Goal: Information Seeking & Learning: Check status

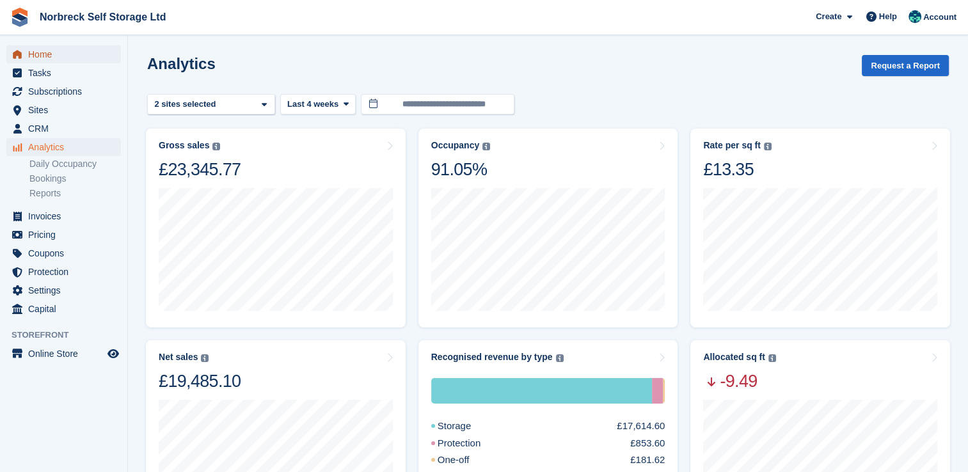
click at [40, 56] on span "Home" at bounding box center [66, 54] width 77 height 18
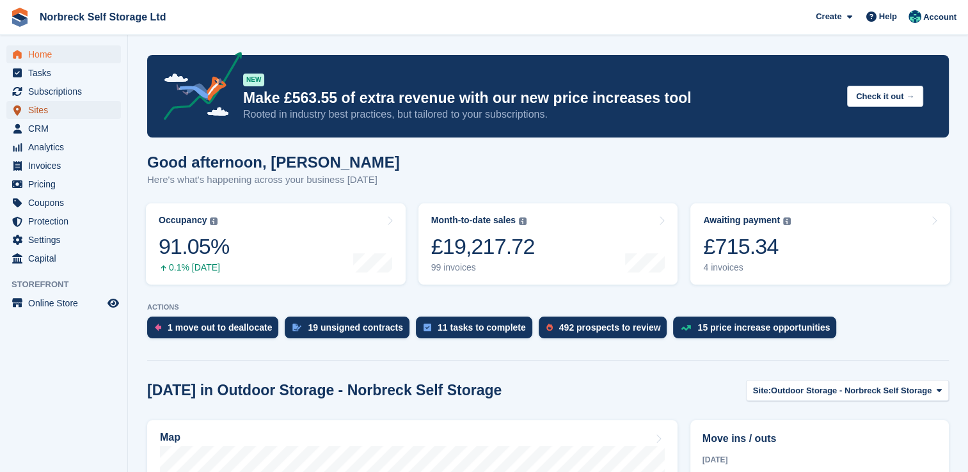
click at [33, 111] on span "Sites" at bounding box center [66, 110] width 77 height 18
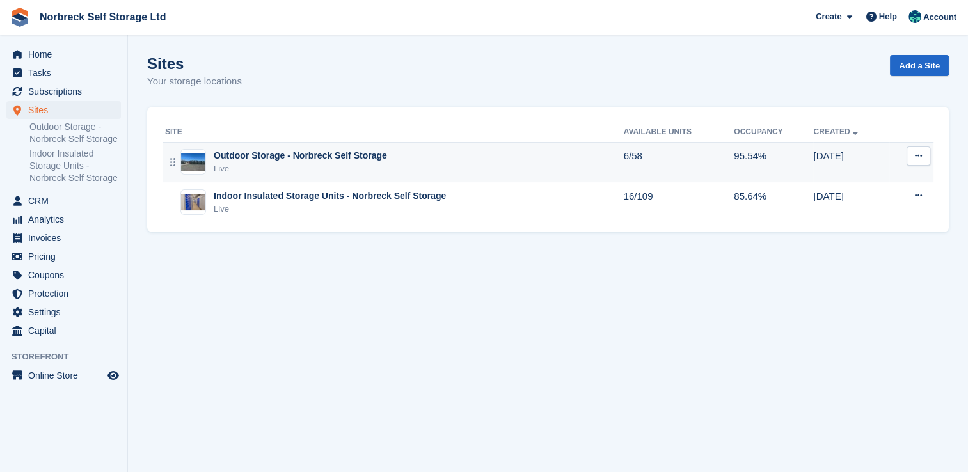
click at [309, 157] on div "Outdoor Storage - Norbreck Self Storage" at bounding box center [300, 155] width 173 height 13
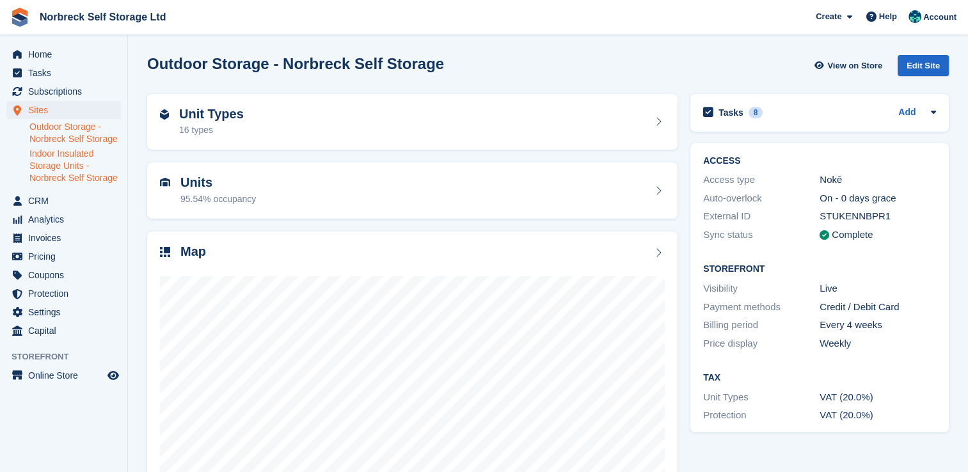
click at [76, 171] on link "Indoor Insulated Storage Units - Norbreck Self Storage" at bounding box center [75, 166] width 92 height 36
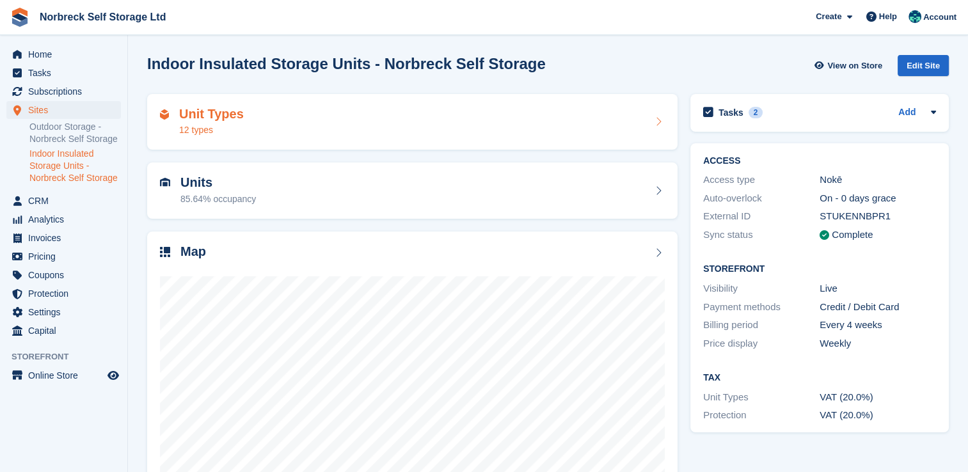
click at [261, 114] on div "Unit Types 12 types" at bounding box center [412, 122] width 505 height 31
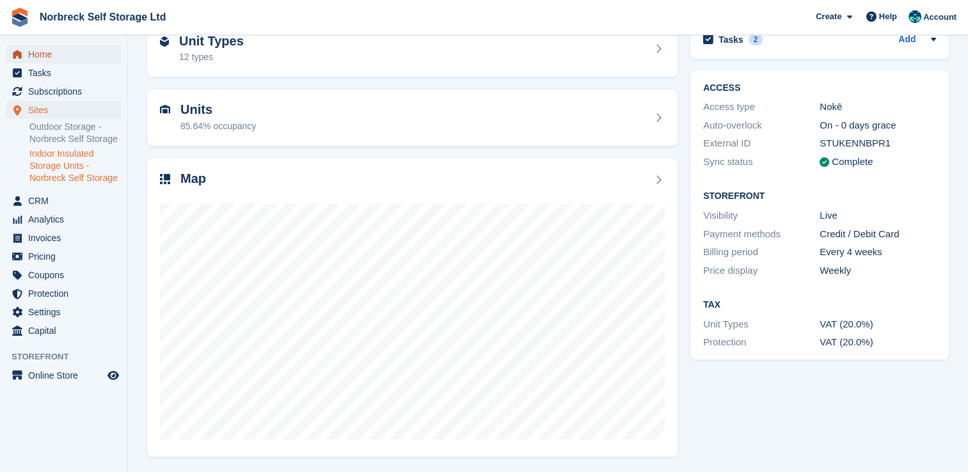
click at [40, 55] on span "Home" at bounding box center [66, 54] width 77 height 18
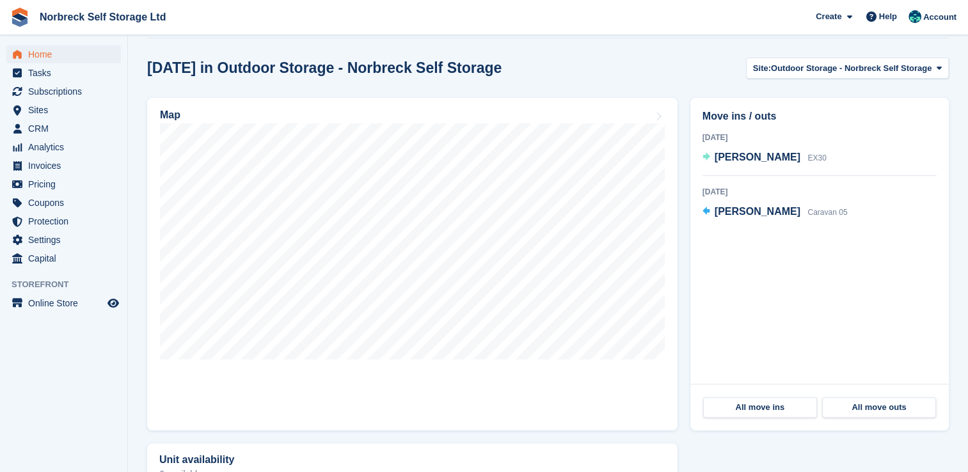
scroll to position [333, 0]
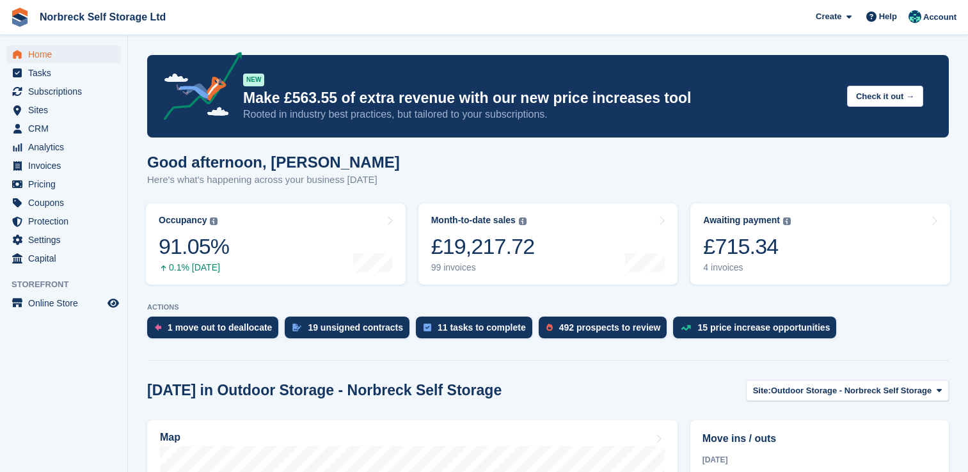
scroll to position [333, 0]
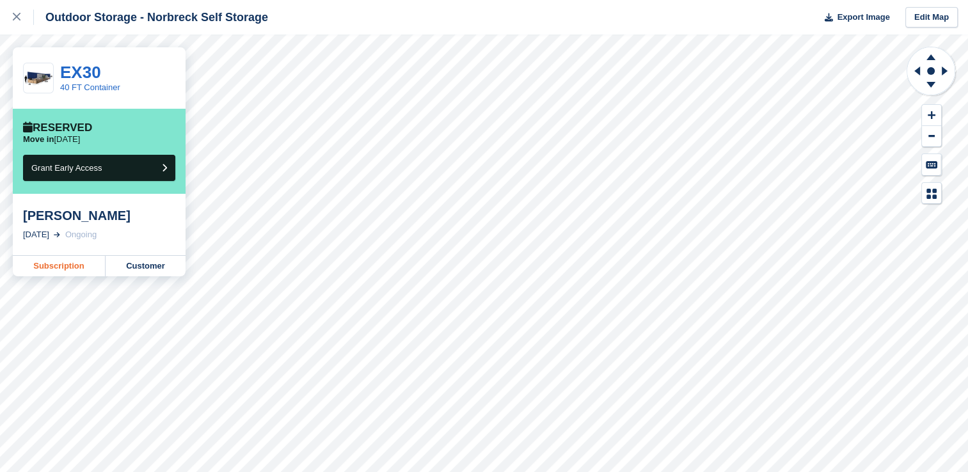
click at [67, 270] on link "Subscription" at bounding box center [59, 266] width 93 height 20
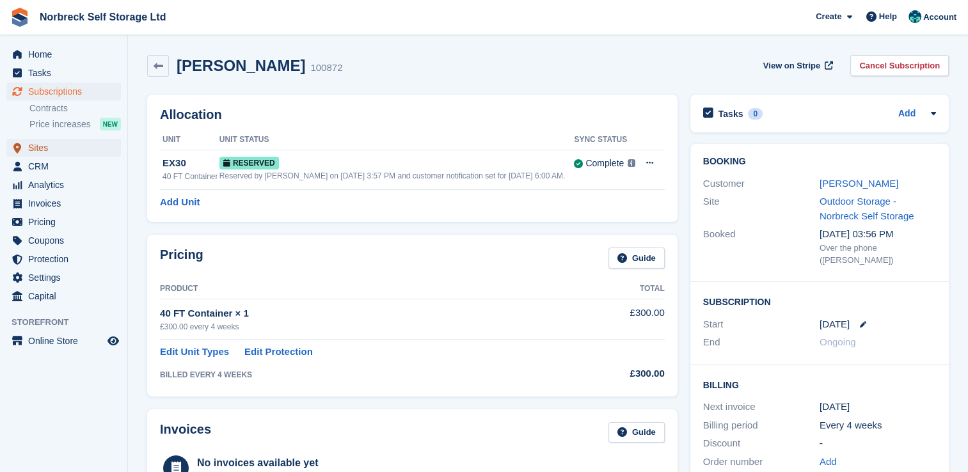
click at [38, 143] on span "Sites" at bounding box center [66, 148] width 77 height 18
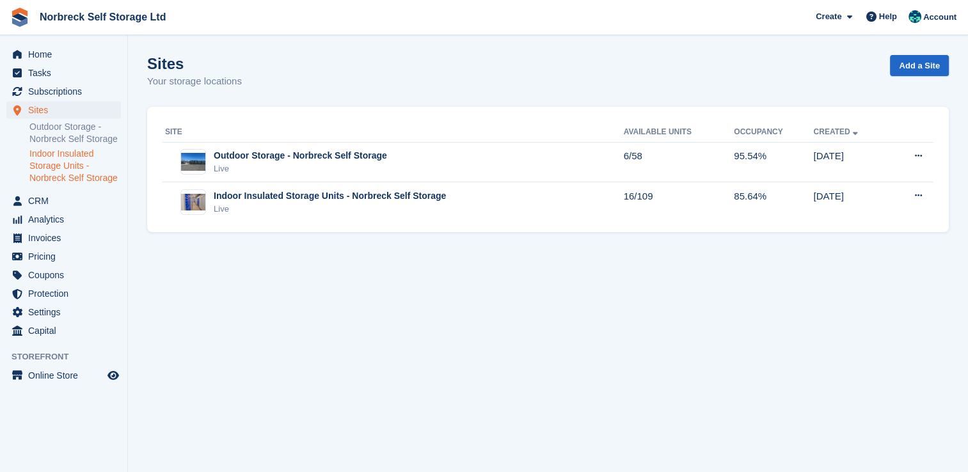
click at [64, 168] on link "Indoor Insulated Storage Units - Norbreck Self Storage" at bounding box center [75, 166] width 92 height 36
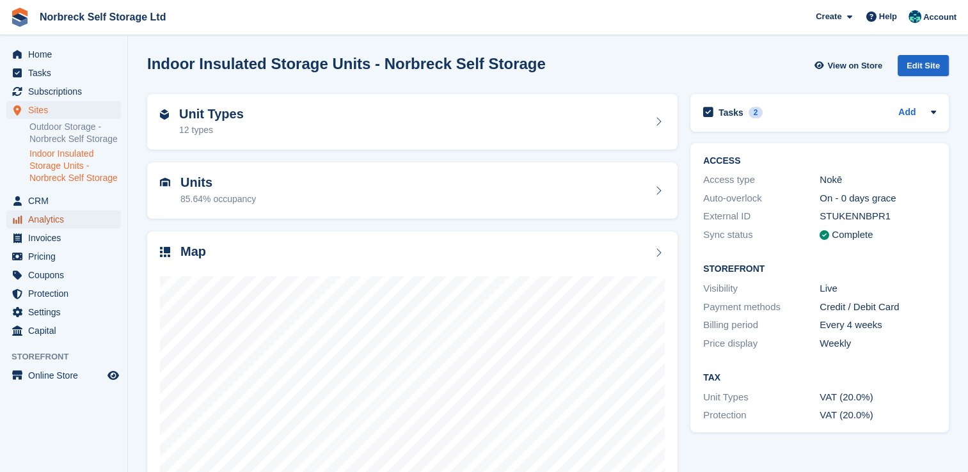
click at [38, 214] on span "Analytics" at bounding box center [66, 220] width 77 height 18
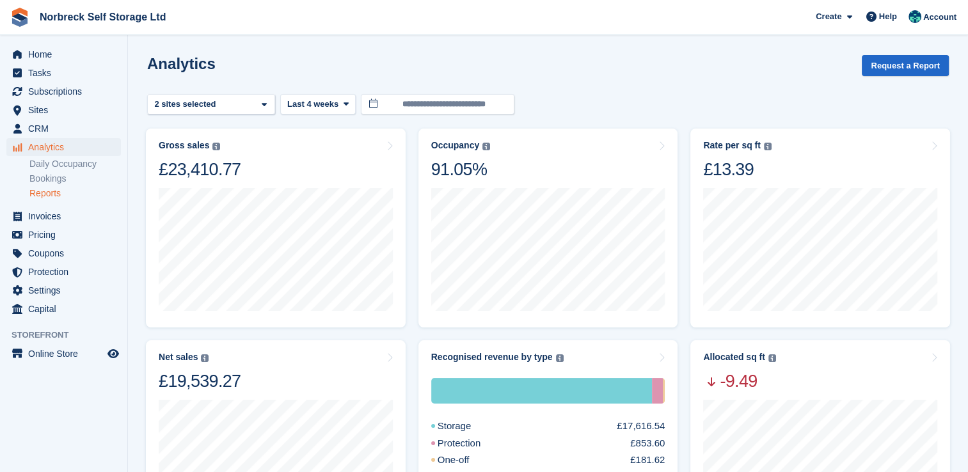
click at [60, 195] on link "Reports" at bounding box center [75, 194] width 92 height 12
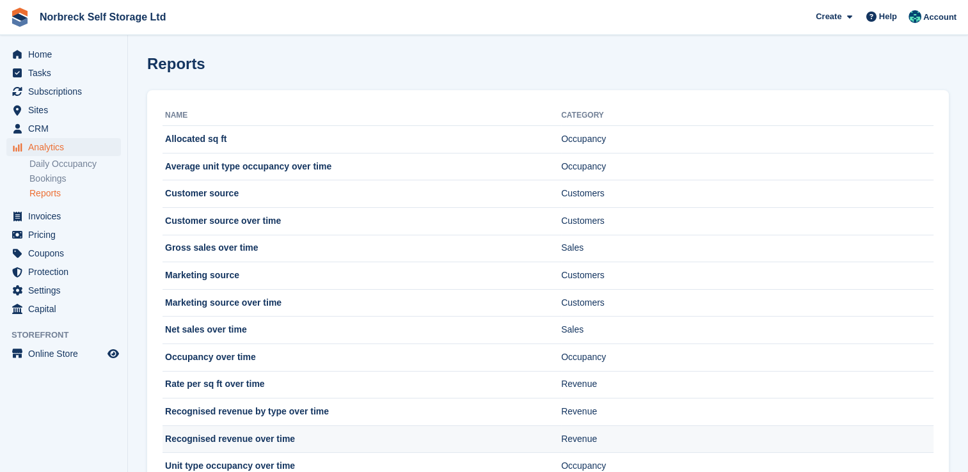
click at [253, 431] on td "Recognised revenue over time" at bounding box center [362, 440] width 399 height 28
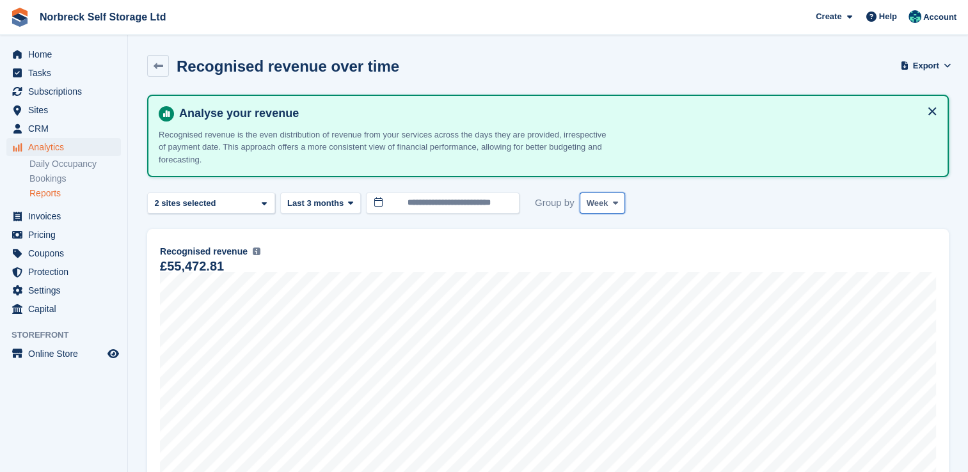
click at [613, 199] on icon at bounding box center [615, 203] width 5 height 8
click at [618, 283] on link "Month" at bounding box center [641, 279] width 111 height 23
click at [347, 209] on button "Last 3 months" at bounding box center [320, 203] width 81 height 21
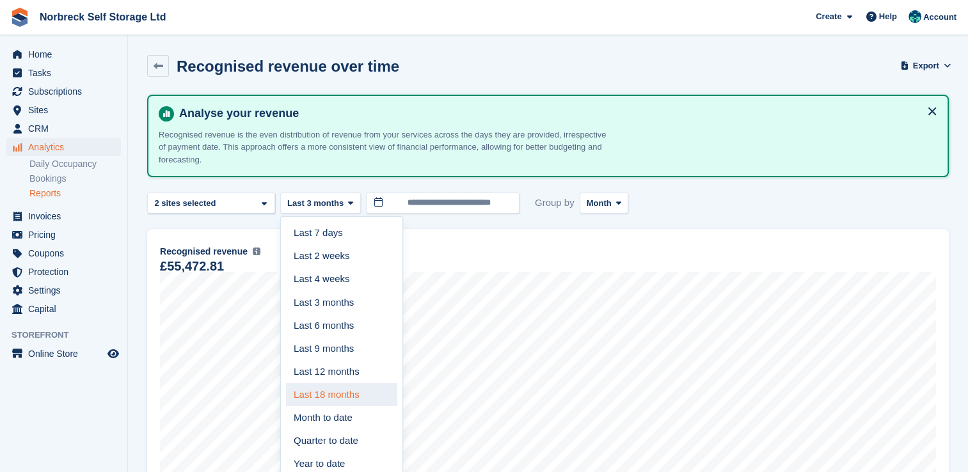
click at [345, 395] on link "Last 18 months" at bounding box center [341, 394] width 111 height 23
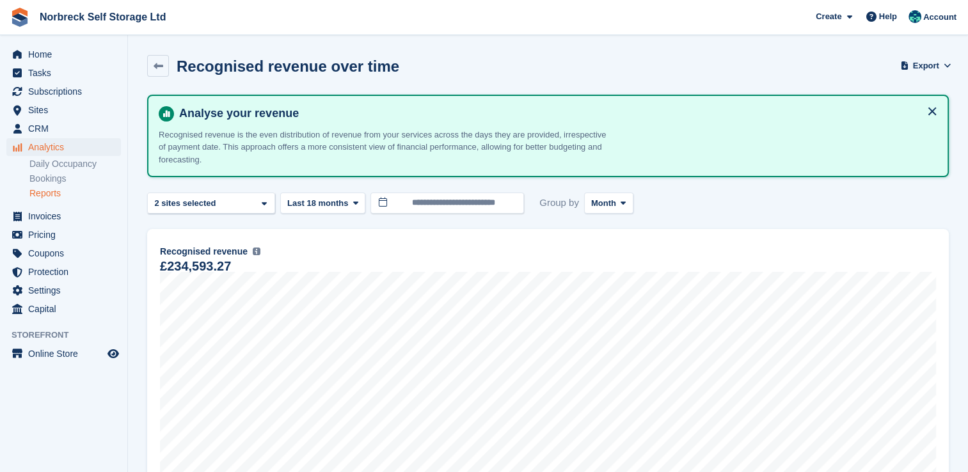
click at [38, 192] on link "Reports" at bounding box center [75, 194] width 92 height 12
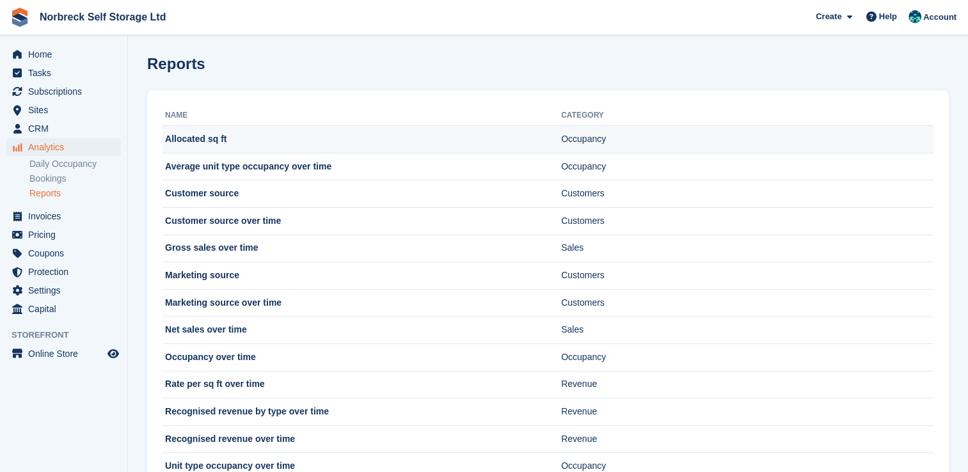
click at [198, 140] on td "Allocated sq ft" at bounding box center [362, 140] width 399 height 28
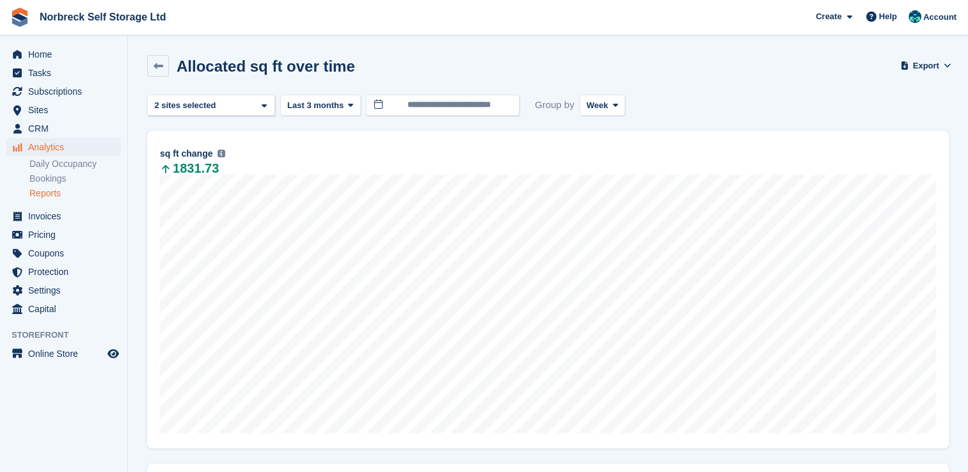
click at [56, 195] on link "Reports" at bounding box center [75, 194] width 92 height 12
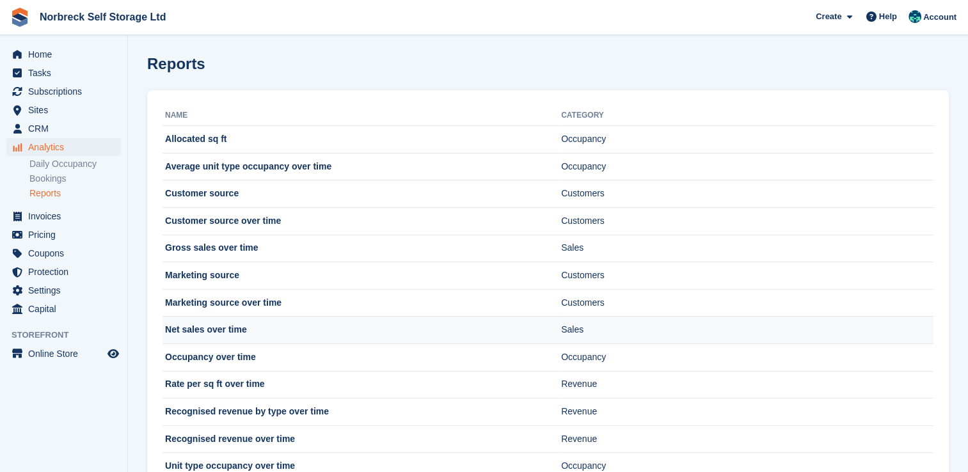
click at [246, 329] on td "Net sales over time" at bounding box center [362, 331] width 399 height 28
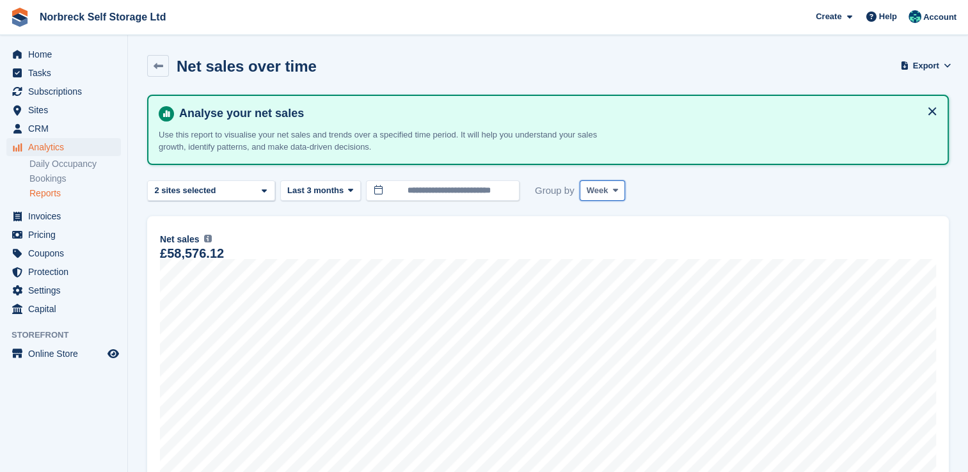
click at [610, 191] on span at bounding box center [615, 191] width 10 height 10
click at [596, 263] on link "Month" at bounding box center [641, 266] width 111 height 23
click at [346, 191] on span at bounding box center [351, 191] width 10 height 10
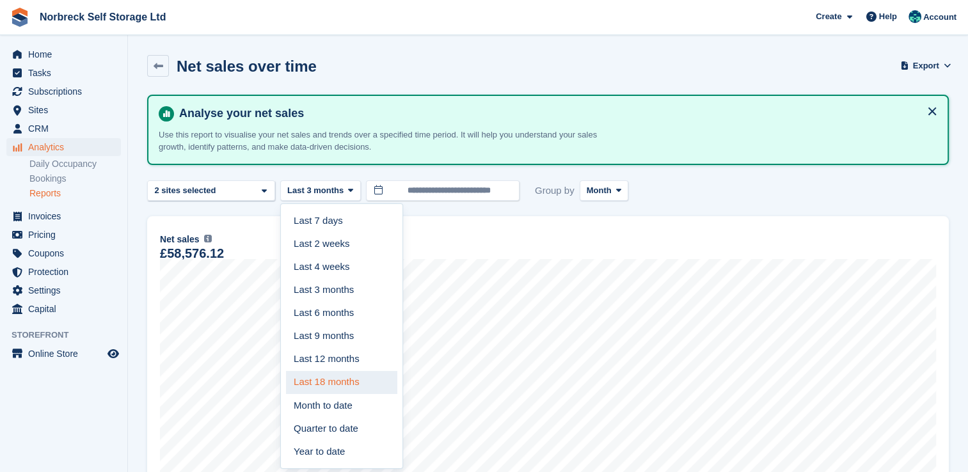
click at [333, 378] on link "Last 18 months" at bounding box center [341, 382] width 111 height 23
